Goal: Task Accomplishment & Management: Use online tool/utility

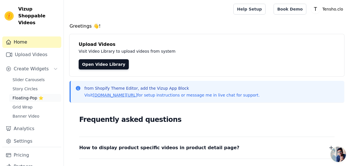
click at [31, 95] on span "Floating-Pop ⭐" at bounding box center [28, 98] width 31 height 6
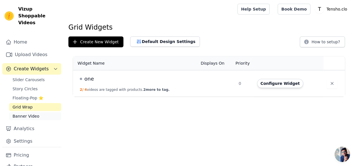
click at [36, 112] on link "Banner Video" at bounding box center [35, 116] width 52 height 8
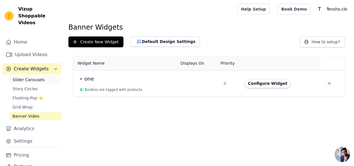
click at [34, 77] on span "Slider Carousels" at bounding box center [29, 80] width 32 height 6
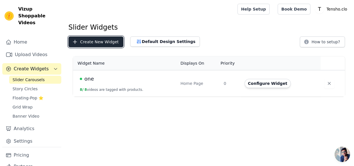
click at [93, 40] on button "Create New Widget" at bounding box center [95, 41] width 55 height 11
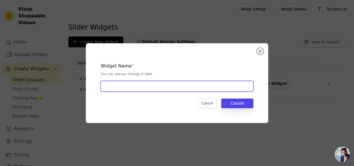
click at [141, 83] on input "text" at bounding box center [177, 86] width 153 height 11
type input "VIDEO REVIEWS"
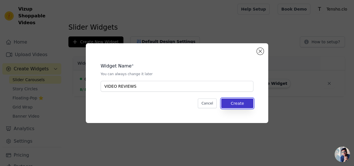
click at [231, 101] on button "Create" at bounding box center [237, 104] width 32 height 10
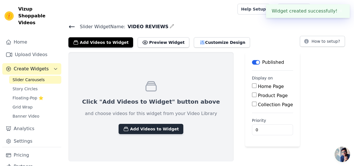
click at [158, 128] on button "Add Videos to Widget" at bounding box center [150, 129] width 65 height 10
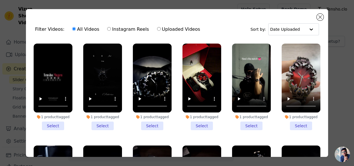
click at [107, 28] on input "Instagram Reels" at bounding box center [109, 29] width 4 height 4
radio input "true"
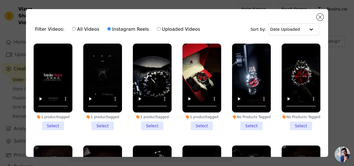
click at [157, 28] on label "Uploaded Videos" at bounding box center [179, 29] width 44 height 7
click at [157, 28] on input "Uploaded Videos" at bounding box center [159, 29] width 4 height 4
radio input "true"
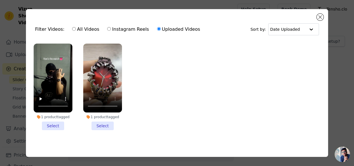
click at [107, 123] on li "1 product tagged Select" at bounding box center [102, 87] width 39 height 87
click at [0, 0] on input "1 product tagged Select" at bounding box center [0, 0] width 0 height 0
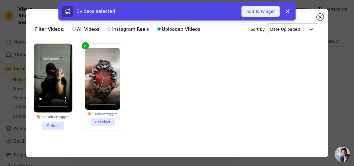
click at [260, 11] on button "Add To Widget" at bounding box center [260, 11] width 38 height 11
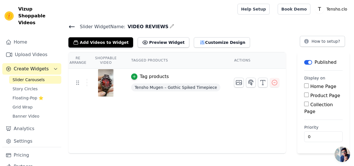
click at [70, 30] on icon at bounding box center [71, 26] width 7 height 7
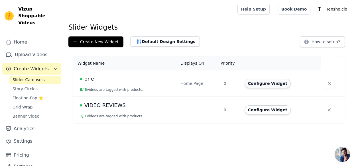
click at [258, 84] on button "Configure Widget" at bounding box center [267, 83] width 46 height 9
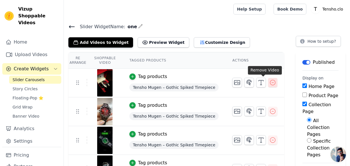
click at [270, 81] on icon "button" at bounding box center [272, 82] width 5 height 5
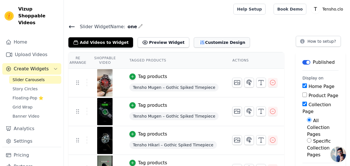
click at [194, 42] on button "Customize Design" at bounding box center [222, 42] width 56 height 10
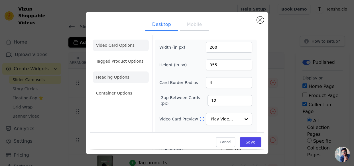
click at [127, 75] on li "Heading Options" at bounding box center [121, 76] width 56 height 11
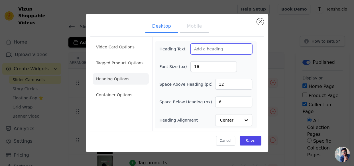
click at [216, 52] on input "Heading Text" at bounding box center [221, 49] width 62 height 11
click at [196, 31] on button "Mobile" at bounding box center [194, 27] width 28 height 13
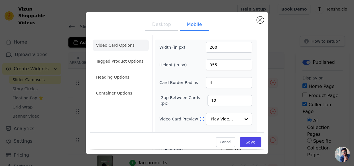
click at [172, 27] on button "Desktop" at bounding box center [161, 25] width 32 height 13
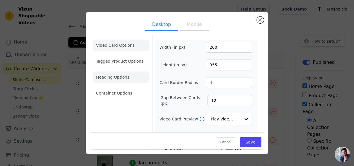
click at [118, 74] on li "Heading Options" at bounding box center [121, 76] width 56 height 11
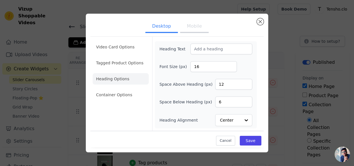
click at [196, 26] on button "Mobile" at bounding box center [194, 27] width 28 height 13
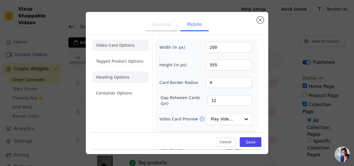
click at [117, 78] on li "Heading Options" at bounding box center [121, 76] width 56 height 11
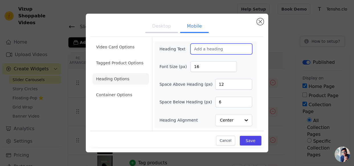
click at [207, 50] on input "Heading Text" at bounding box center [221, 49] width 62 height 11
click at [260, 21] on button "Close modal" at bounding box center [260, 21] width 7 height 7
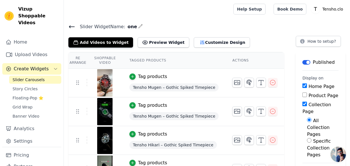
click at [69, 24] on icon at bounding box center [71, 26] width 7 height 7
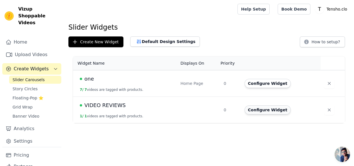
click at [259, 108] on button "Configure Widget" at bounding box center [267, 109] width 46 height 9
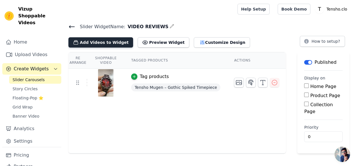
click at [105, 43] on button "Add Videos to Widget" at bounding box center [100, 42] width 65 height 10
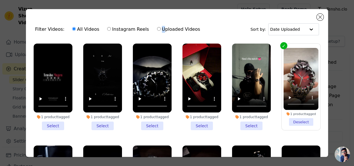
click at [157, 30] on label "Uploaded Videos" at bounding box center [179, 29] width 44 height 7
click at [157, 29] on input "Uploaded Videos" at bounding box center [159, 29] width 4 height 4
radio input "true"
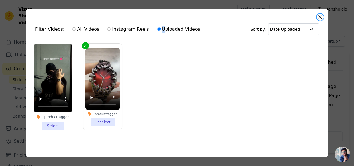
click at [319, 17] on button "Close modal" at bounding box center [319, 17] width 7 height 7
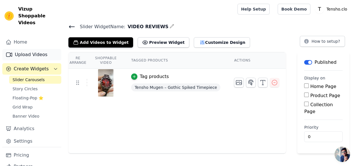
click at [26, 49] on link "Upload Videos" at bounding box center [31, 54] width 59 height 11
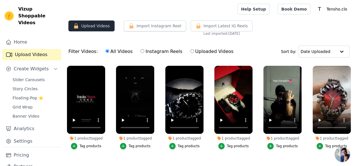
click at [90, 26] on button "Upload Videos" at bounding box center [91, 26] width 46 height 11
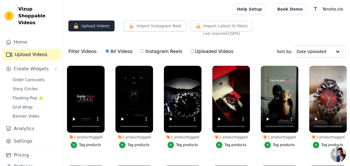
click at [101, 24] on button "Upload Videos" at bounding box center [91, 26] width 46 height 11
drag, startPoint x: 101, startPoint y: 24, endPoint x: 128, endPoint y: 28, distance: 26.7
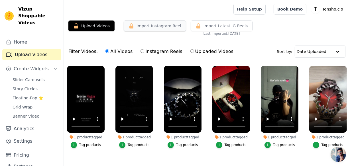
click at [103, 24] on button "Upload Videos" at bounding box center [91, 26] width 46 height 11
click at [166, 27] on button "Import Instagram Reel" at bounding box center [155, 26] width 62 height 11
click at [93, 24] on button "Upload Videos" at bounding box center [91, 26] width 46 height 11
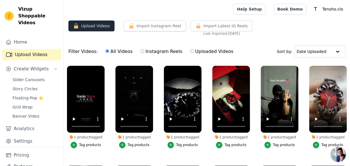
click at [93, 24] on button "Upload Videos" at bounding box center [91, 26] width 46 height 11
click at [80, 23] on button "Upload Videos" at bounding box center [91, 26] width 46 height 11
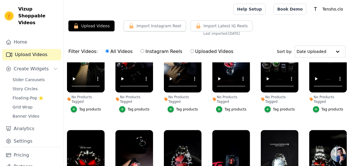
scroll to position [747, 0]
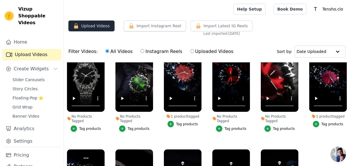
click at [107, 28] on button "Upload Videos" at bounding box center [91, 26] width 46 height 11
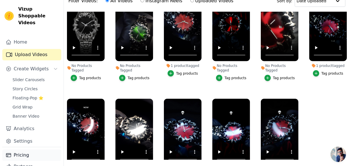
scroll to position [58, 0]
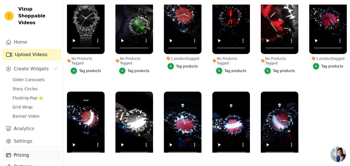
click at [16, 150] on link "Pricing" at bounding box center [31, 155] width 59 height 11
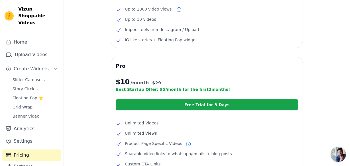
scroll to position [80, 0]
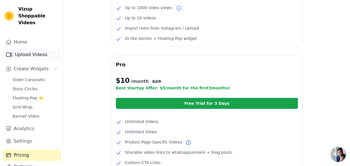
click at [38, 49] on link "Upload Videos" at bounding box center [31, 54] width 59 height 11
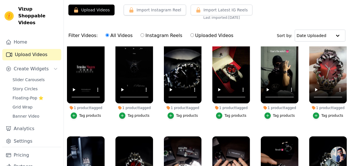
scroll to position [14, 0]
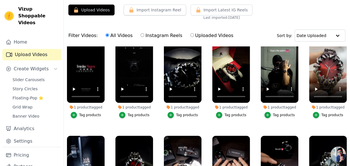
click at [238, 116] on div "Tag products" at bounding box center [235, 115] width 22 height 5
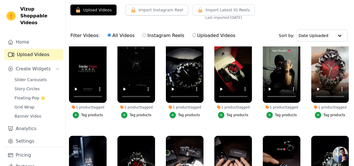
scroll to position [0, 0]
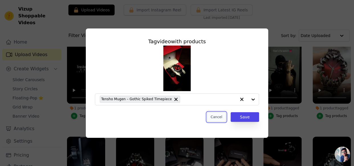
click at [223, 119] on button "Cancel" at bounding box center [216, 117] width 19 height 10
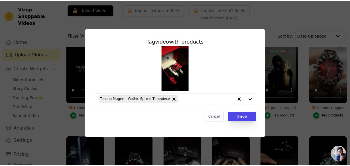
scroll to position [16, 0]
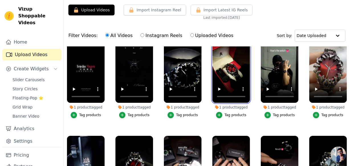
click at [233, 77] on video at bounding box center [231, 69] width 38 height 67
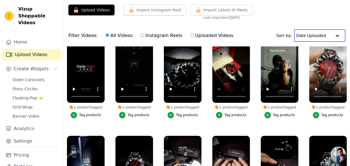
click at [309, 30] on input "text" at bounding box center [313, 35] width 35 height 11
click at [272, 35] on div "Filter Videos: All Videos Instagram Reels Uploaded Videos Sort by: Date Uploaded" at bounding box center [207, 35] width 286 height 22
click at [190, 35] on input "Uploaded Videos" at bounding box center [192, 35] width 4 height 4
radio input "true"
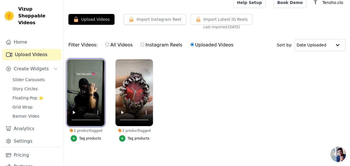
scroll to position [0, 0]
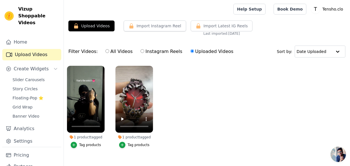
click at [190, 87] on ul "1 product tagged Tag products 1 product tagged Tag products" at bounding box center [207, 113] width 286 height 100
click at [22, 138] on link "Settings" at bounding box center [31, 141] width 59 height 11
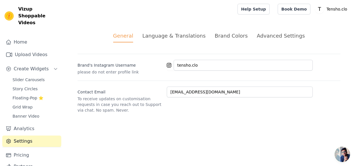
click at [178, 37] on div "Language & Translations" at bounding box center [173, 36] width 63 height 8
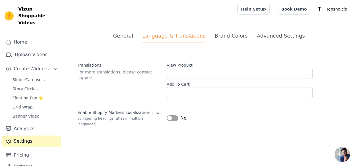
click at [232, 36] on div "Brand Colors" at bounding box center [230, 36] width 33 height 8
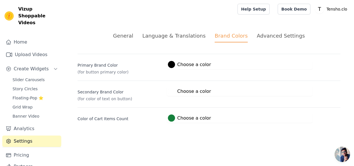
click at [267, 37] on div "Advanced Settings" at bounding box center [281, 36] width 48 height 8
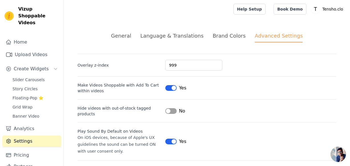
click at [151, 39] on div "Language & Translations" at bounding box center [171, 36] width 63 height 8
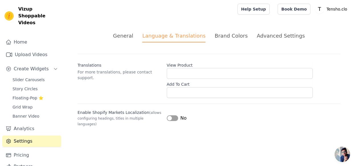
click at [140, 37] on ul "General Language & Translations Brand Colors Advanced Settings" at bounding box center [208, 37] width 263 height 11
click at [130, 37] on div "General" at bounding box center [123, 36] width 20 height 8
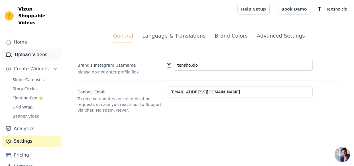
click at [32, 49] on link "Upload Videos" at bounding box center [31, 54] width 59 height 11
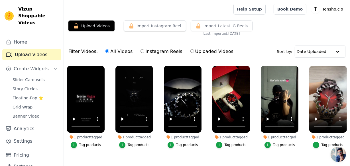
click at [91, 25] on button "Upload Videos" at bounding box center [91, 26] width 46 height 11
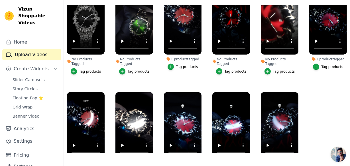
scroll to position [58, 0]
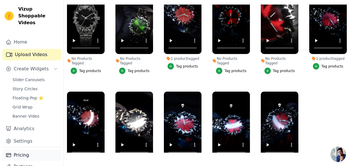
click at [24, 150] on link "Pricing" at bounding box center [31, 155] width 59 height 11
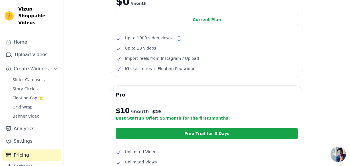
scroll to position [46, 0]
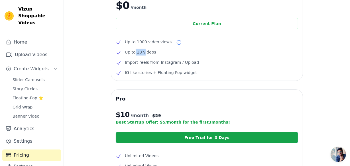
drag, startPoint x: 134, startPoint y: 54, endPoint x: 143, endPoint y: 51, distance: 9.7
click at [143, 51] on span "Up to 10 videos" at bounding box center [140, 52] width 31 height 7
click at [150, 51] on span "Up to 10 videos" at bounding box center [140, 52] width 31 height 7
click at [153, 50] on li "Up to 10 videos" at bounding box center [207, 52] width 182 height 7
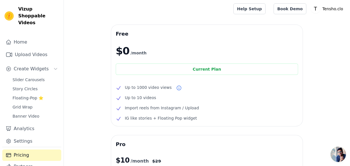
scroll to position [0, 0]
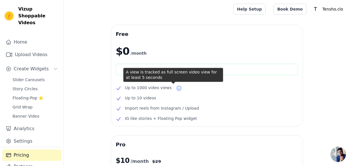
click at [176, 87] on icon at bounding box center [179, 88] width 6 height 6
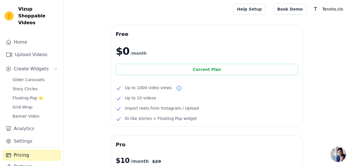
click at [185, 71] on div "Current Plan" at bounding box center [207, 69] width 182 height 11
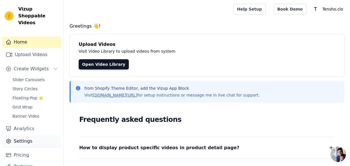
click at [23, 136] on link "Settings" at bounding box center [31, 141] width 59 height 11
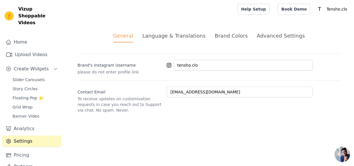
click at [180, 35] on div "Language & Translations" at bounding box center [173, 36] width 63 height 8
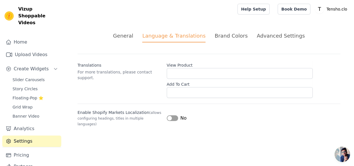
click at [218, 34] on div "Brand Colors" at bounding box center [230, 36] width 33 height 8
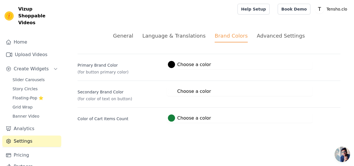
click at [171, 115] on div at bounding box center [171, 118] width 7 height 7
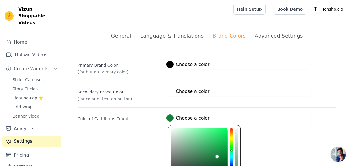
type input "#806a14"
type input "#806714"
type input "#805f14"
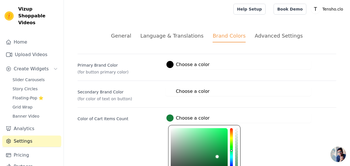
type input "#805f14"
type input "#805e14"
type input "#805314"
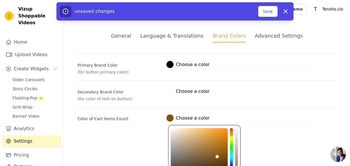
type input "#804e14"
type input "#803d14"
type input "#802d14"
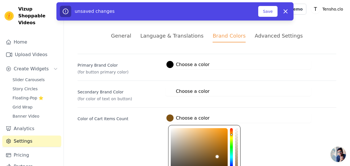
type input "#802d14"
type input "#801f14"
type input "#801d14"
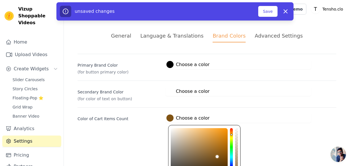
type input "#801a14"
type input "#801414"
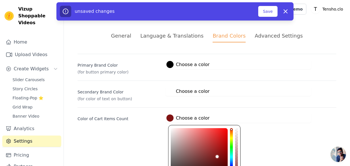
type input "#801614"
type input "#801a14"
type input "#801d14"
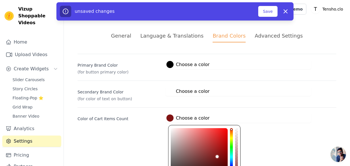
type input "#801d14"
type input "#801f14"
type input "#802314"
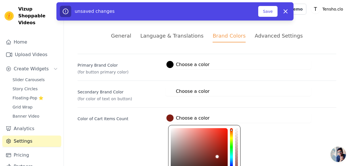
type input "#802614"
type input "#802a14"
type input "#802d14"
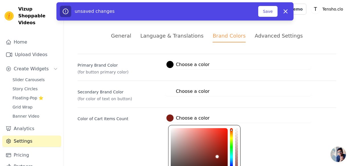
type input "#802d14"
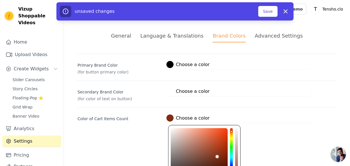
type input "#802f14"
type input "#803314"
type input "#803614"
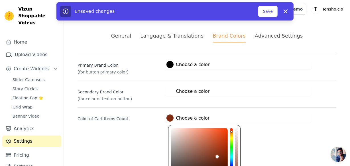
type input "#803614"
type input "#803a14"
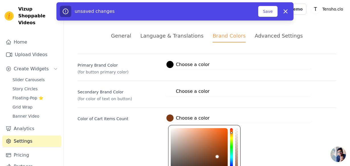
type input "#803314"
type input "#802f14"
type input "#802614"
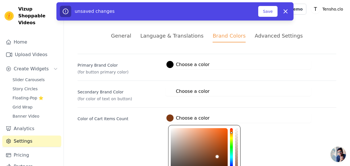
type input "#802614"
type input "#802314"
type input "#801d14"
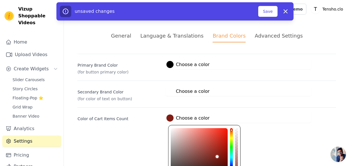
type input "#801a14"
type input "#801614"
type input "#801414"
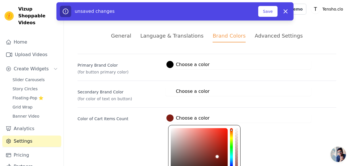
type input "#801414"
drag, startPoint x: 230, startPoint y: 135, endPoint x: 232, endPoint y: 127, distance: 8.2
click at [232, 127] on div "#801414 1 hex change to rgb" at bounding box center [204, 168] width 72 height 87
type input "#bb1010"
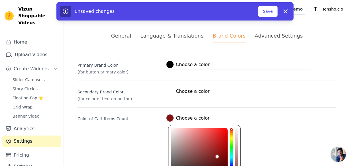
type input "#bb1111"
type input "#bb1212"
type input "#bc1212"
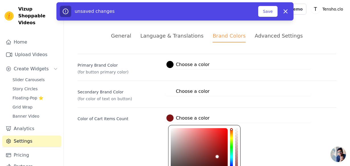
type input "#bc1212"
type input "#bc1313"
type input "#bd1313"
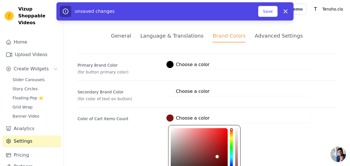
type input "#be1515"
type input "#c01616"
type input "#c21717"
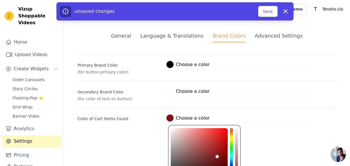
type input "#c21717"
type input "#c41919"
type input "#c51b1b"
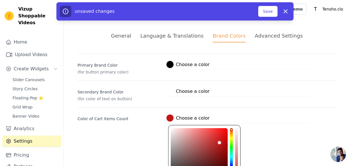
type input "#c91c1c"
type input "#ca1d1d"
type input "#ce1e1e"
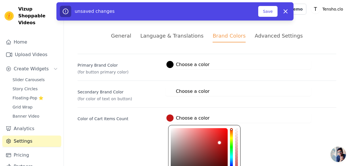
type input "#ce1e1e"
type input "#d01e1e"
type input "#d31f1f"
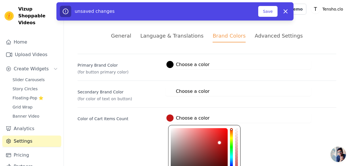
type input "#d51f1f"
type input "#d71f1f"
type input "#d91f1f"
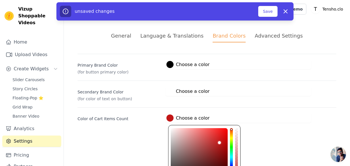
type input "#d91f1f"
type input "#db2020"
type input "#dd2020"
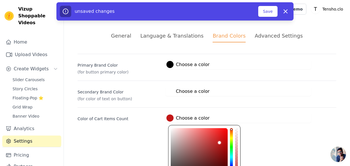
type input "#de2020"
type input "#e02020"
type input "#e22121"
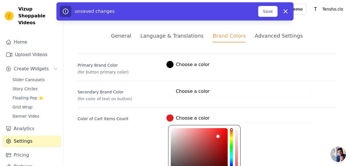
type input "#e22121"
type input "#e32121"
type input "#e52222"
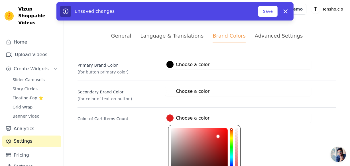
type input "#e62222"
type input "#e72323"
type input "#e72424"
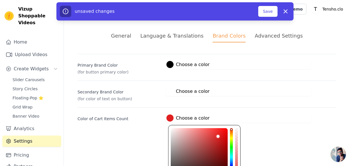
type input "#e72424"
type input "#ea2424"
type input "#eb2424"
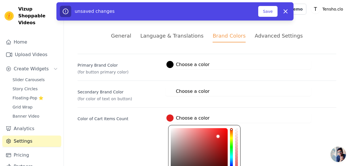
type input "#ec2525"
type input "#ef2626"
type input "#ef2727"
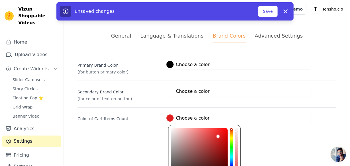
type input "#ef2727"
type input "#f12828"
type input "#f32828"
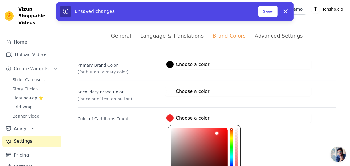
type input "#f52a2a"
type input "#f72a2a"
type input "#f82a2a"
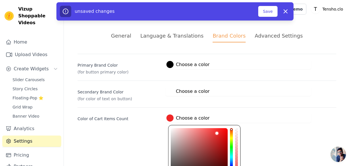
type input "#f82a2a"
type input "#f92d2d"
type input "#fa2d2d"
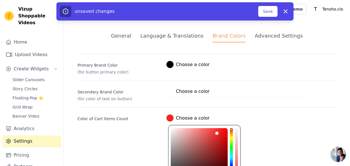
type input "#fc2d2d"
type input "#fd2d2d"
type input "#fe2e2e"
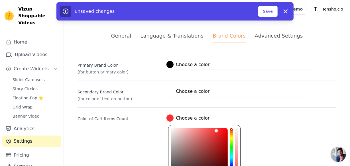
type input "#fe2e2e"
type input "#ff2b2b"
type input "#ff2a2a"
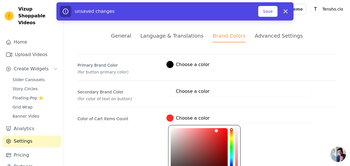
type input "#ff2929"
type input "#ff2727"
type input "#ff2929"
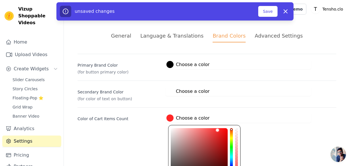
type input "#ff2929"
type input "#ff2a2a"
type input "#ff2b2b"
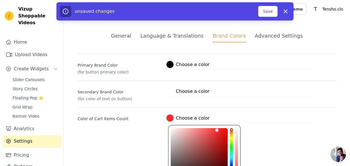
type input "#ff2d2d"
type input "#ff2e2e"
type input "#ff2d2d"
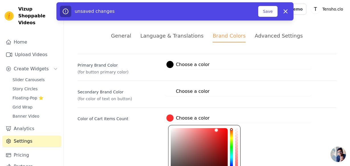
type input "#ff2d2d"
type input "#ff2b2b"
type input "#ff2a2a"
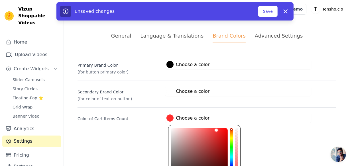
type input "#ff2929"
type input "#ff2727"
type input "#ff2626"
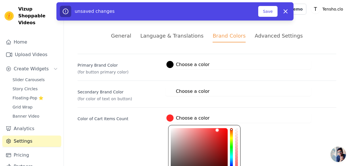
type input "#ff2626"
type input "#ff2525"
type input "#ff2424"
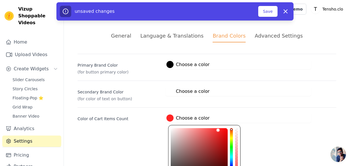
type input "#ff2222"
type input "#ff2020"
type input "#ff1d1d"
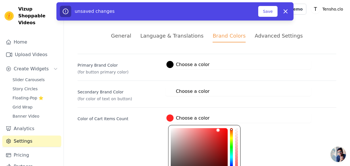
type input "#ff1d1d"
type input "#ff1c1c"
type input "#ff1b1b"
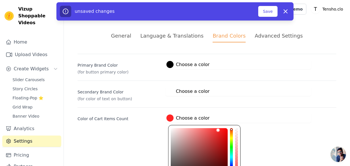
type input "#ff1919"
type input "#ff1b1b"
drag, startPoint x: 222, startPoint y: 142, endPoint x: 221, endPoint y: 122, distance: 20.5
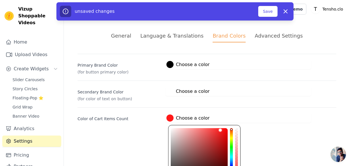
click at [221, 122] on div "#ff1b1b Choose a color #ff1b1b 1 hex change to rgb" at bounding box center [238, 117] width 146 height 9
drag, startPoint x: 224, startPoint y: 129, endPoint x: 221, endPoint y: 118, distance: 12.0
click at [221, 118] on div "#ff1f1f Choose a color #ff1f1f 1 hex change to rgb" at bounding box center [238, 117] width 146 height 9
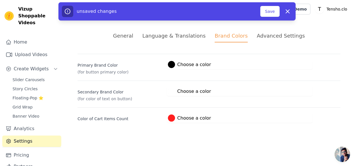
click at [241, 117] on div "#ff1f1f Choose a color #ff1f1f 1 hex change to rgb" at bounding box center [240, 117] width 146 height 9
click at [269, 10] on button "Save" at bounding box center [269, 11] width 19 height 11
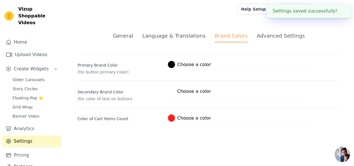
click at [274, 35] on div "Advanced Settings" at bounding box center [281, 36] width 48 height 8
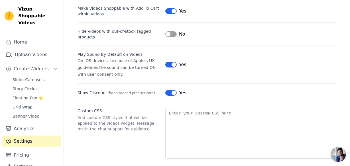
scroll to position [83, 0]
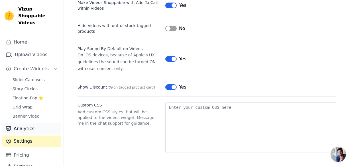
click at [29, 123] on link "Analytics" at bounding box center [31, 128] width 59 height 11
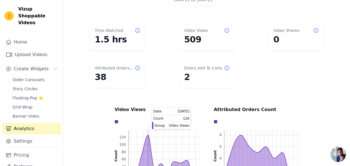
scroll to position [39, 0]
click at [99, 78] on dd "38" at bounding box center [118, 77] width 46 height 10
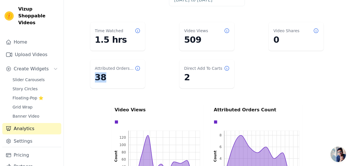
click at [99, 78] on dd "38" at bounding box center [118, 77] width 46 height 10
click at [132, 77] on dd "38" at bounding box center [118, 77] width 46 height 10
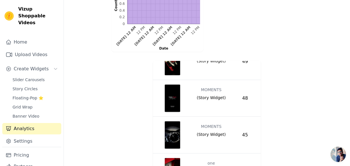
scroll to position [0, 0]
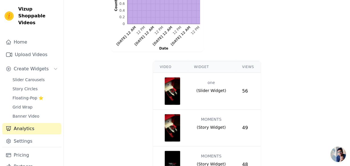
click at [172, 92] on img "button" at bounding box center [172, 90] width 16 height 27
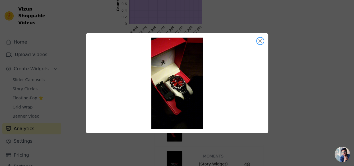
click at [262, 39] on button "Close modal" at bounding box center [260, 41] width 7 height 7
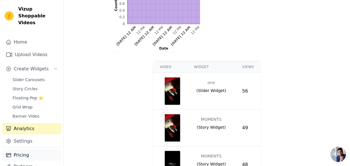
click at [24, 150] on link "Pricing" at bounding box center [31, 155] width 59 height 11
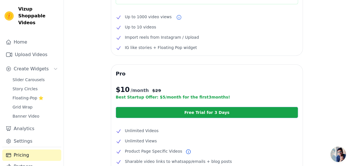
scroll to position [95, 0]
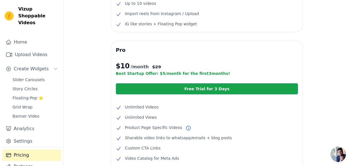
click at [177, 92] on link "Free Trial for 3 Days" at bounding box center [207, 88] width 182 height 11
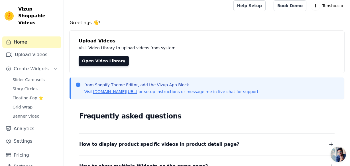
scroll to position [16, 0]
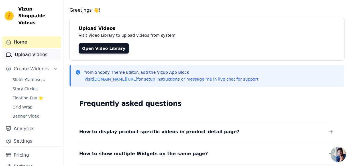
click at [38, 49] on link "Upload Videos" at bounding box center [31, 54] width 59 height 11
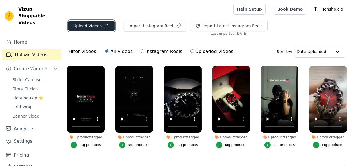
click at [101, 25] on button "Upload Videos" at bounding box center [91, 26] width 46 height 11
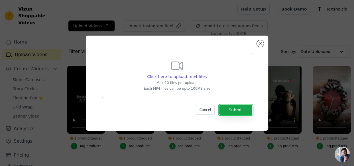
drag, startPoint x: 246, startPoint y: 111, endPoint x: 191, endPoint y: 70, distance: 68.6
click at [195, 70] on form "Click here to upload mp4 files Max 10 files per upload. Each MP4 files can be u…" at bounding box center [177, 84] width 150 height 62
click at [170, 71] on icon at bounding box center [177, 66] width 14 height 14
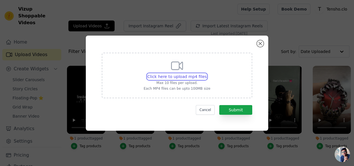
click at [206, 73] on input "Click here to upload mp4 files Max 10 files per upload. Each MP4 files can be u…" at bounding box center [206, 73] width 0 height 0
type input "C:\fakepath\VID-20250813-WA0000.mp4"
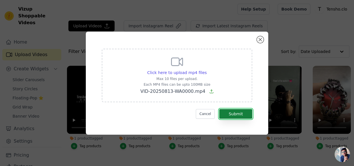
click at [232, 113] on button "Submit" at bounding box center [235, 114] width 33 height 10
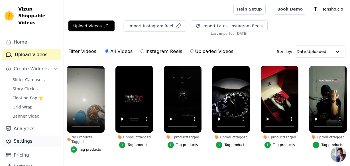
click at [19, 136] on link "Settings" at bounding box center [31, 141] width 59 height 11
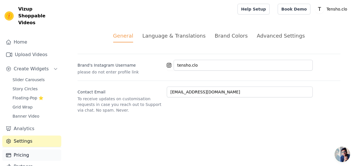
click at [21, 150] on link "Pricing" at bounding box center [31, 155] width 59 height 11
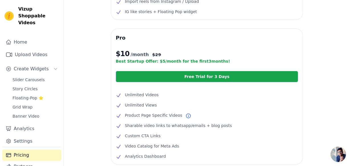
scroll to position [109, 0]
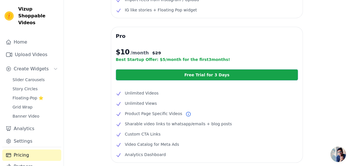
click at [138, 97] on ul "Unlimited Videos Unlimited Views Product Page Specific Videos Sharable video li…" at bounding box center [207, 124] width 182 height 68
click at [135, 105] on span "Unlimited Views" at bounding box center [141, 103] width 32 height 7
click at [185, 113] on icon at bounding box center [188, 114] width 6 height 6
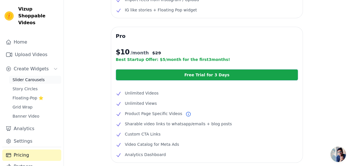
click at [37, 77] on span "Slider Carousels" at bounding box center [29, 80] width 32 height 6
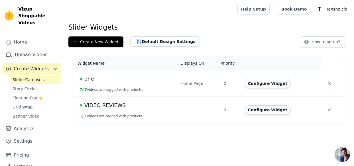
click at [258, 111] on button "Configure Widget" at bounding box center [267, 109] width 46 height 9
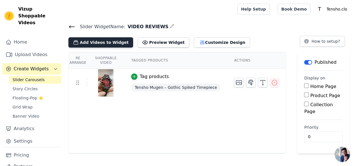
click at [94, 44] on button "Add Videos to Widget" at bounding box center [100, 42] width 65 height 10
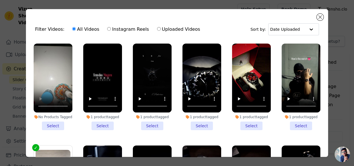
click at [73, 126] on div "No Products Tagged Select" at bounding box center [52, 86] width 45 height 93
click at [53, 123] on li "No Products Tagged Select" at bounding box center [53, 87] width 39 height 87
click at [0, 0] on input "No Products Tagged Select" at bounding box center [0, 0] width 0 height 0
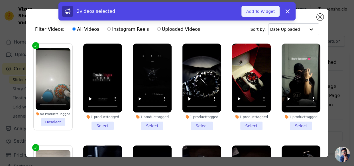
click at [259, 14] on button "Add To Widget" at bounding box center [260, 11] width 38 height 11
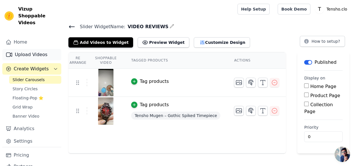
click at [24, 49] on link "Upload Videos" at bounding box center [31, 54] width 59 height 11
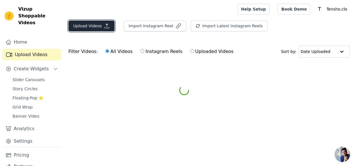
click at [101, 30] on button "Upload Videos" at bounding box center [91, 26] width 46 height 11
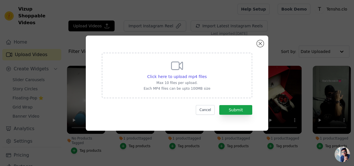
click at [201, 82] on p "Max 10 files per upload." at bounding box center [177, 83] width 67 height 5
click at [206, 74] on input "Click here to upload mp4 files Max 10 files per upload. Each MP4 files can be u…" at bounding box center [206, 73] width 0 height 0
type input "C:\fakepath\VID-20250809-WA0006.mp4"
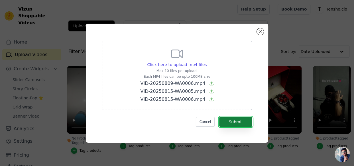
click at [242, 120] on button "Submit" at bounding box center [235, 122] width 33 height 10
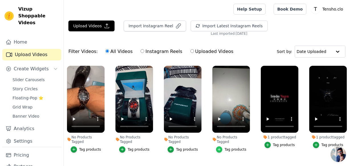
click at [219, 148] on icon "button" at bounding box center [219, 150] width 4 height 4
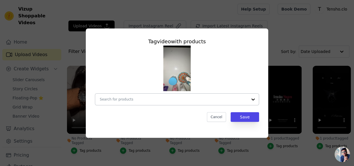
click at [165, 105] on div at bounding box center [174, 99] width 148 height 11
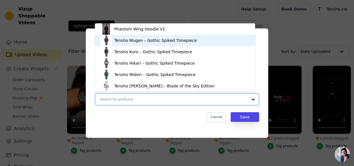
click at [160, 43] on div "Tensho Mugen – Gothic Spiked Timepiece" at bounding box center [155, 41] width 82 height 6
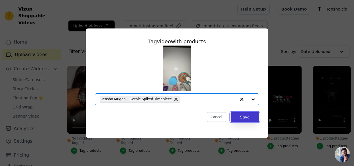
click at [242, 120] on button "Save" at bounding box center [244, 117] width 28 height 10
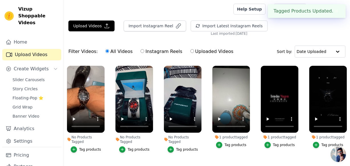
click at [178, 147] on div "Tag products" at bounding box center [187, 149] width 22 height 5
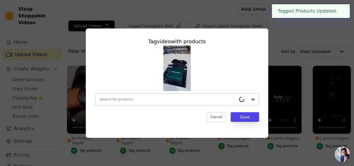
click at [207, 98] on input "No Products Tagged Tag video with products Cancel Save Tag products" at bounding box center [168, 99] width 136 height 5
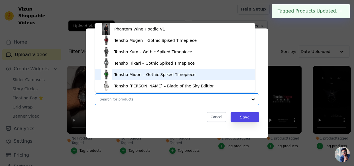
click at [169, 76] on div "Tensho Midori – Gothic Spiked Timepiece" at bounding box center [154, 75] width 81 height 6
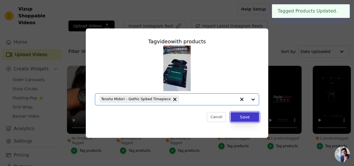
click at [248, 117] on button "Save" at bounding box center [244, 117] width 28 height 10
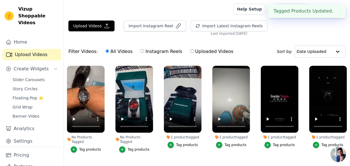
click at [138, 147] on div "Tag products" at bounding box center [139, 149] width 22 height 5
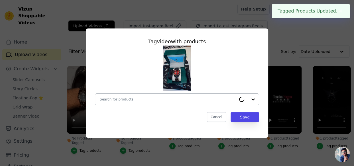
click at [145, 94] on div at bounding box center [168, 99] width 136 height 11
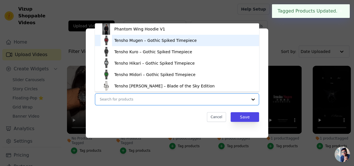
click at [143, 40] on div "Tensho Mugen – Gothic Spiked Timepiece" at bounding box center [155, 41] width 82 height 6
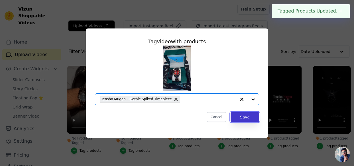
click at [253, 117] on button "Save" at bounding box center [244, 117] width 28 height 10
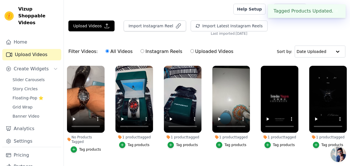
click at [105, 145] on div "No Products Tagged Tag products" at bounding box center [86, 110] width 44 height 95
click at [83, 147] on div "Tag products" at bounding box center [90, 149] width 22 height 5
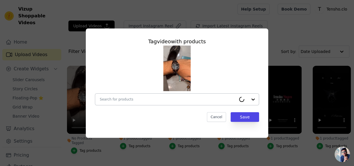
click at [123, 105] on div at bounding box center [177, 99] width 164 height 12
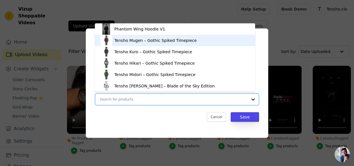
click at [125, 39] on div "Tensho Mugen – Gothic Spiked Timepiece" at bounding box center [155, 41] width 82 height 6
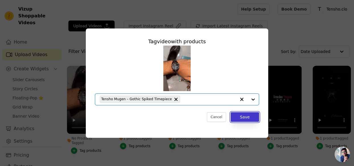
click at [247, 113] on button "Save" at bounding box center [244, 117] width 28 height 10
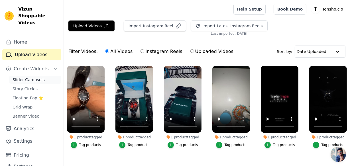
click at [32, 77] on span "Slider Carousels" at bounding box center [29, 80] width 32 height 6
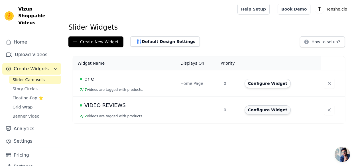
click at [252, 111] on button "Configure Widget" at bounding box center [267, 109] width 46 height 9
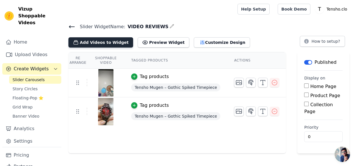
click at [105, 42] on button "Add Videos to Widget" at bounding box center [100, 42] width 65 height 10
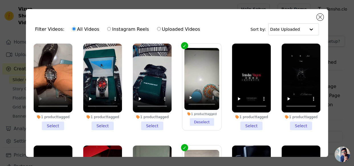
click at [58, 125] on li "1 product tagged Select" at bounding box center [53, 87] width 39 height 87
click at [0, 0] on input "1 product tagged Select" at bounding box center [0, 0] width 0 height 0
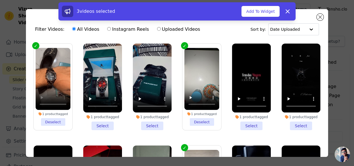
click at [107, 122] on li "1 product tagged Select" at bounding box center [102, 87] width 39 height 87
click at [0, 0] on input "1 product tagged Select" at bounding box center [0, 0] width 0 height 0
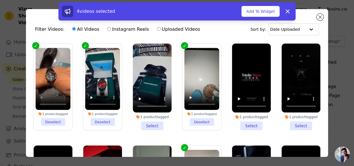
click at [154, 120] on li "1 product tagged Select" at bounding box center [152, 87] width 39 height 87
click at [0, 0] on input "1 product tagged Select" at bounding box center [0, 0] width 0 height 0
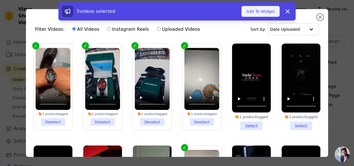
click at [265, 9] on button "Add To Widget" at bounding box center [260, 11] width 38 height 11
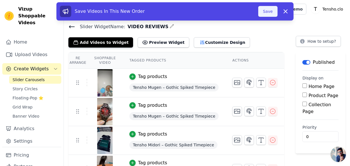
click at [271, 11] on button "Save" at bounding box center [267, 11] width 19 height 11
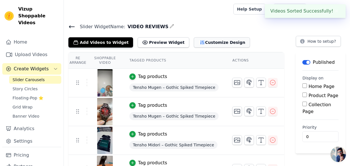
click at [200, 41] on icon "button" at bounding box center [202, 42] width 4 height 4
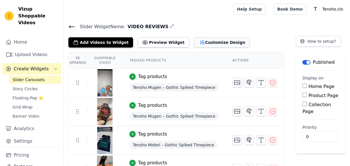
click at [203, 42] on button "Customize Design" at bounding box center [222, 42] width 56 height 10
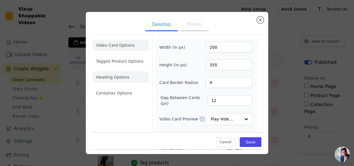
click at [122, 74] on li "Heading Options" at bounding box center [121, 76] width 56 height 11
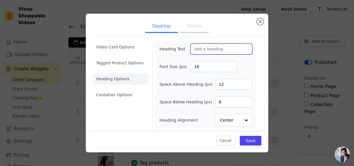
click at [217, 50] on input "Heading Text" at bounding box center [221, 49] width 62 height 11
click at [191, 32] on button "Mobile" at bounding box center [194, 27] width 28 height 13
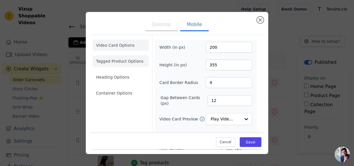
click at [110, 87] on li "Tagged Product Options" at bounding box center [121, 92] width 56 height 11
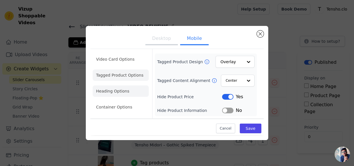
click at [127, 92] on li "Heading Options" at bounding box center [121, 90] width 56 height 11
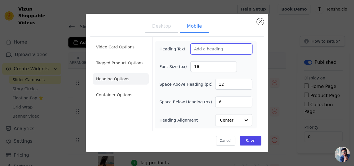
click at [219, 54] on input "Heading Text" at bounding box center [221, 49] width 62 height 11
click at [216, 50] on input "Heading Text" at bounding box center [221, 49] width 62 height 11
type input "VIDEO REVIEWS"
click at [208, 77] on div "Heading Text VIDEO REVIEWS Font Size (px) 16 Space Above Heading (px) 12 Space …" at bounding box center [205, 85] width 93 height 83
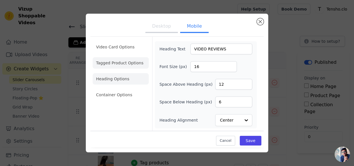
click at [133, 89] on li "Tagged Product Options" at bounding box center [121, 94] width 56 height 11
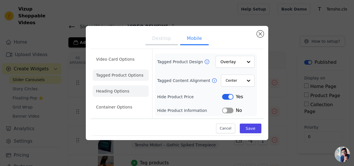
click at [126, 91] on li "Heading Options" at bounding box center [121, 90] width 56 height 11
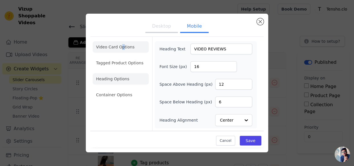
click at [121, 57] on li "Video Card Options" at bounding box center [121, 62] width 56 height 11
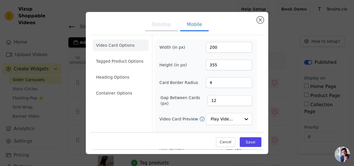
click at [127, 44] on li "Video Card Options" at bounding box center [121, 45] width 56 height 11
click at [132, 47] on li "Video Card Options" at bounding box center [121, 45] width 56 height 11
click at [124, 77] on li "Heading Options" at bounding box center [121, 76] width 56 height 11
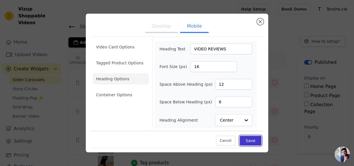
click at [253, 142] on button "Save" at bounding box center [251, 141] width 22 height 10
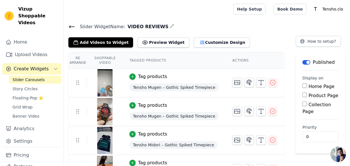
click at [303, 86] on input "Home Page" at bounding box center [304, 85] width 5 height 5
checkbox input "true"
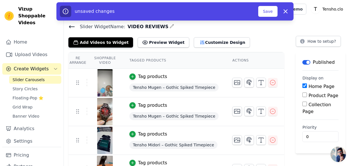
click at [305, 94] on input "Product Page" at bounding box center [304, 95] width 5 height 5
checkbox input "true"
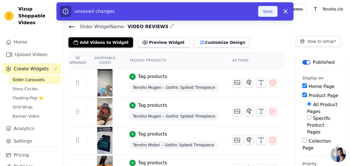
click at [272, 13] on button "Save" at bounding box center [267, 11] width 19 height 11
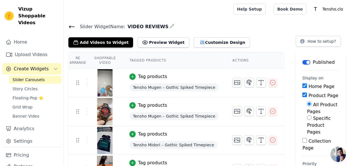
click at [307, 115] on input "Specific Product Pages" at bounding box center [309, 117] width 5 height 5
radio input "true"
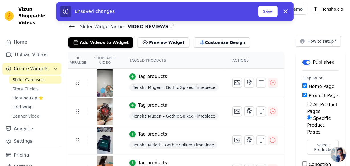
click at [302, 94] on input "Product Page" at bounding box center [304, 95] width 5 height 5
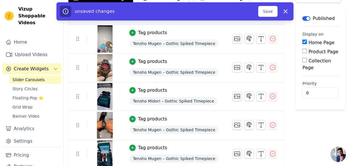
scroll to position [46, 0]
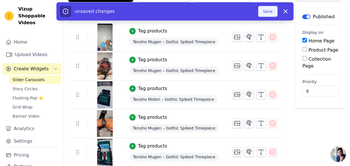
click at [272, 9] on button "Save" at bounding box center [267, 11] width 19 height 11
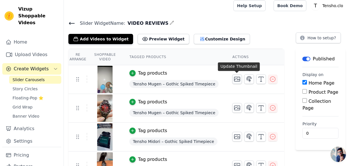
scroll to position [4, 0]
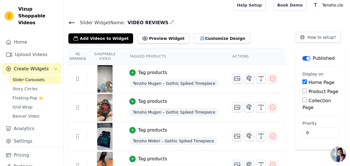
click at [305, 92] on input "Product Page" at bounding box center [304, 91] width 5 height 5
checkbox input "true"
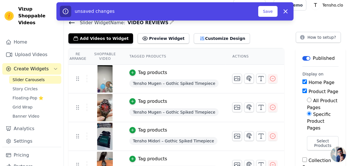
scroll to position [12, 0]
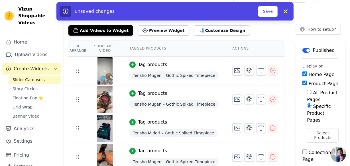
click at [302, 150] on input "Collection Page" at bounding box center [304, 152] width 5 height 5
checkbox input "true"
click at [270, 14] on button "Save" at bounding box center [267, 11] width 19 height 11
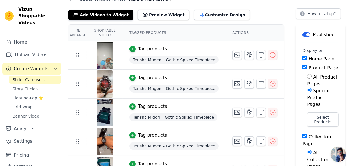
scroll to position [28, 0]
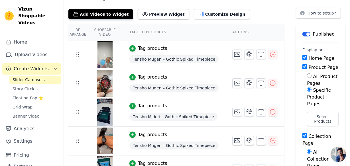
click at [95, 19] on div "Slider Widget Name: VIDEO REVIEWS Add Videos to Widget Preview Widget Customize…" at bounding box center [207, 112] width 286 height 234
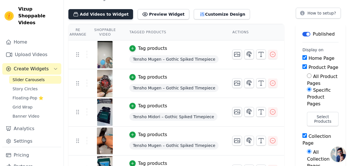
click at [99, 17] on button "Add Videos to Widget" at bounding box center [100, 14] width 65 height 10
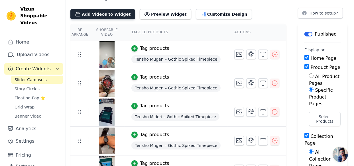
scroll to position [0, 0]
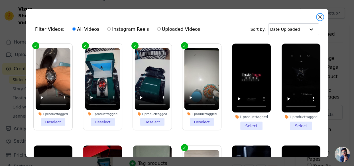
click at [320, 18] on button "Close modal" at bounding box center [319, 17] width 7 height 7
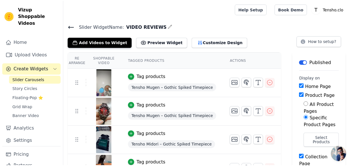
scroll to position [28, 0]
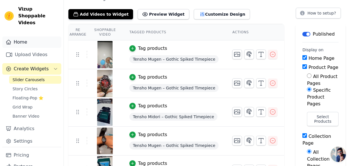
click at [28, 39] on link "Home" at bounding box center [31, 41] width 59 height 11
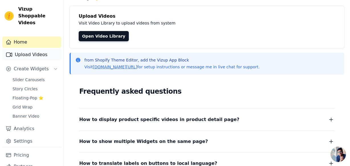
click at [39, 49] on link "Upload Videos" at bounding box center [31, 54] width 59 height 11
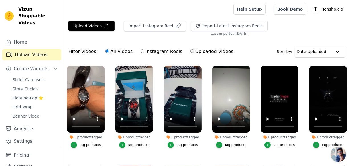
click at [94, 19] on main "Upload Videos Import Instagram Reel Import Latest Instagram Reels Import Latest…" at bounding box center [207, 121] width 286 height 206
click at [94, 23] on button "Upload Videos" at bounding box center [91, 26] width 46 height 11
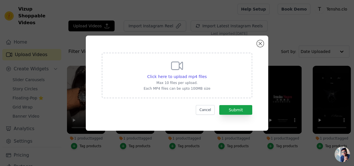
click at [205, 77] on div "Click here to upload mp4 files" at bounding box center [177, 77] width 67 height 6
click at [206, 74] on input "Click here to upload mp4 files Max 10 files per upload. Each MP4 files can be u…" at bounding box center [206, 73] width 0 height 0
type input "C:\fakepath\WhatsApp Video 2025-08-18 at 05.16.31_957be9d2.mp4"
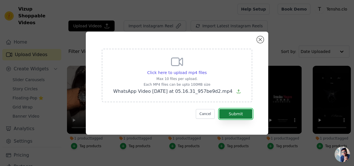
click at [244, 117] on button "Submit" at bounding box center [235, 114] width 33 height 10
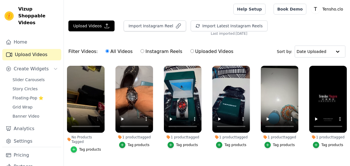
click at [73, 148] on icon "button" at bounding box center [74, 150] width 4 height 4
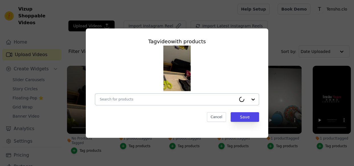
click at [171, 102] on div at bounding box center [168, 99] width 136 height 11
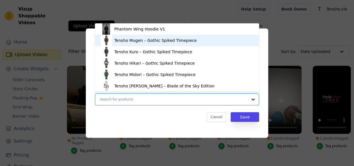
click at [146, 42] on div "Tensho Mugen – Gothic Spiked Timepiece" at bounding box center [155, 41] width 82 height 6
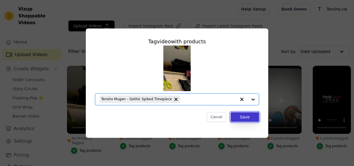
click at [246, 115] on button "Save" at bounding box center [244, 117] width 28 height 10
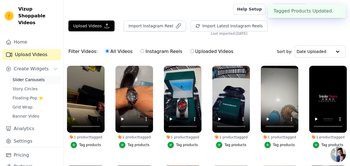
click at [30, 77] on span "Slider Carousels" at bounding box center [29, 80] width 32 height 6
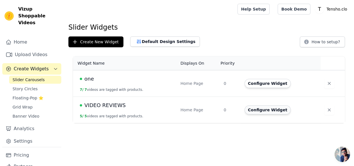
click at [264, 107] on button "Configure Widget" at bounding box center [267, 109] width 46 height 9
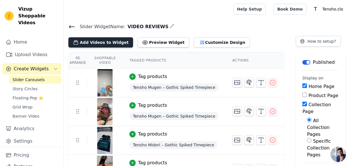
click at [109, 42] on button "Add Videos to Widget" at bounding box center [100, 42] width 65 height 10
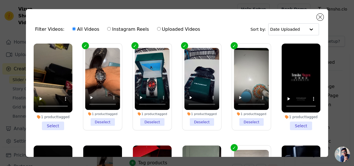
click at [57, 120] on li "1 product tagged Select" at bounding box center [53, 87] width 39 height 87
click at [0, 0] on input "1 product tagged Select" at bounding box center [0, 0] width 0 height 0
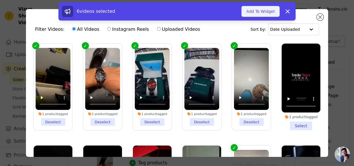
click at [262, 11] on button "Add To Widget" at bounding box center [260, 11] width 38 height 11
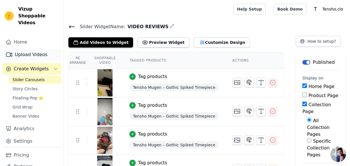
click at [35, 49] on link "Upload Videos" at bounding box center [31, 54] width 59 height 11
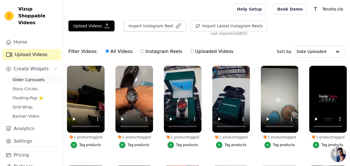
click at [33, 77] on span "Slider Carousels" at bounding box center [29, 80] width 32 height 6
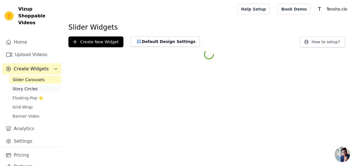
click at [32, 86] on span "Story Circles" at bounding box center [25, 89] width 25 height 6
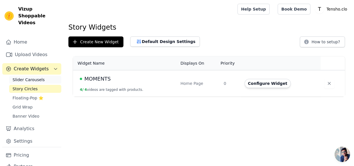
click at [30, 77] on span "Slider Carousels" at bounding box center [29, 80] width 32 height 6
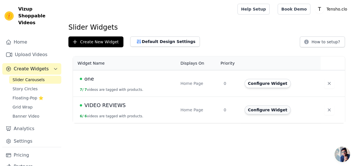
click at [259, 109] on button "Configure Widget" at bounding box center [267, 109] width 46 height 9
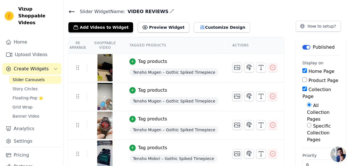
scroll to position [16, 0]
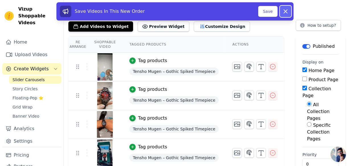
click at [285, 11] on icon at bounding box center [285, 11] width 7 height 7
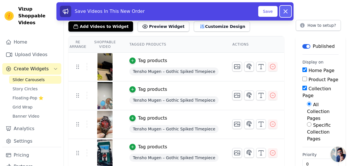
click at [286, 10] on icon at bounding box center [285, 11] width 3 height 3
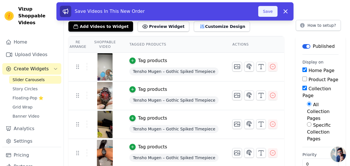
click at [268, 10] on button "Save" at bounding box center [267, 11] width 19 height 11
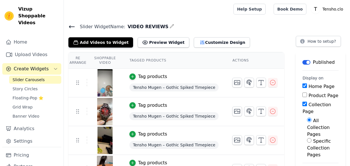
scroll to position [16, 0]
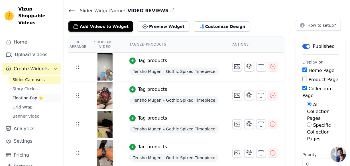
click at [36, 95] on span "Floating-Pop ⭐" at bounding box center [28, 98] width 31 height 6
